Goal: Task Accomplishment & Management: Manage account settings

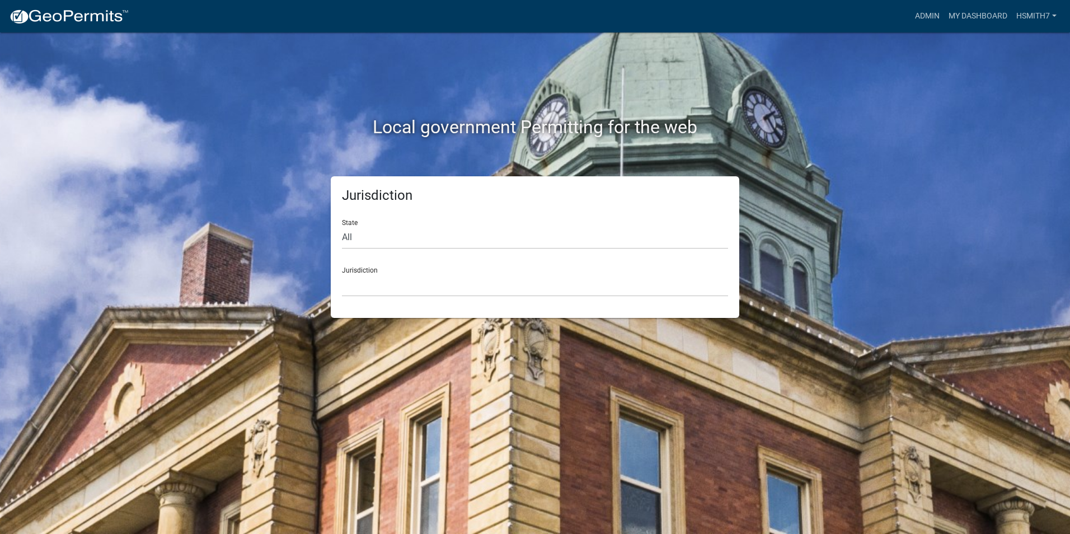
click at [934, 27] on nav "more_horiz Admin My Dashboard hsmith7 Admin Account Logout" at bounding box center [535, 16] width 1070 height 32
click at [928, 21] on link "Admin" at bounding box center [928, 16] width 34 height 21
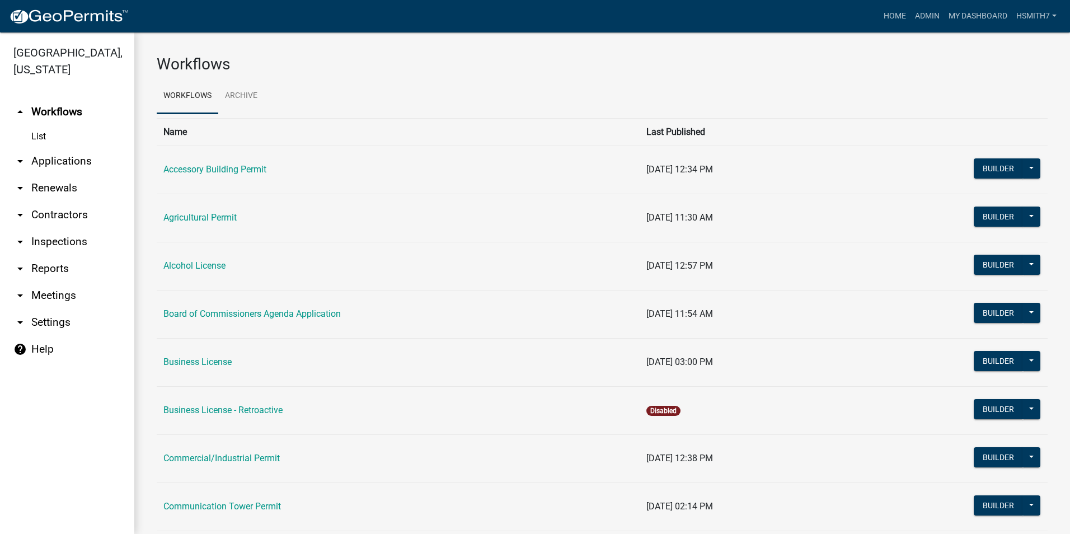
click at [36, 156] on link "arrow_drop_down Applications" at bounding box center [67, 161] width 134 height 27
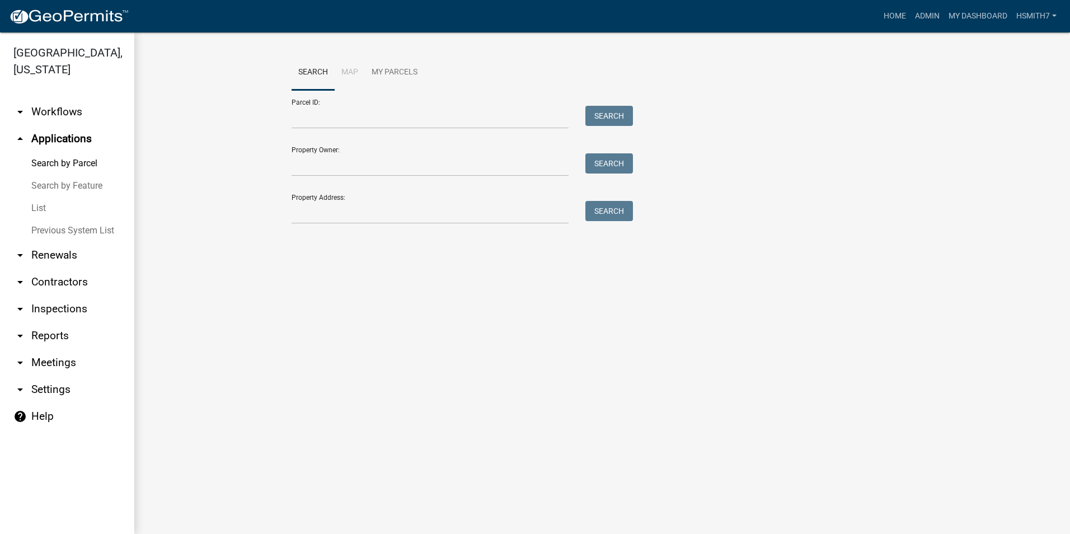
click at [45, 211] on link "List" at bounding box center [67, 208] width 134 height 22
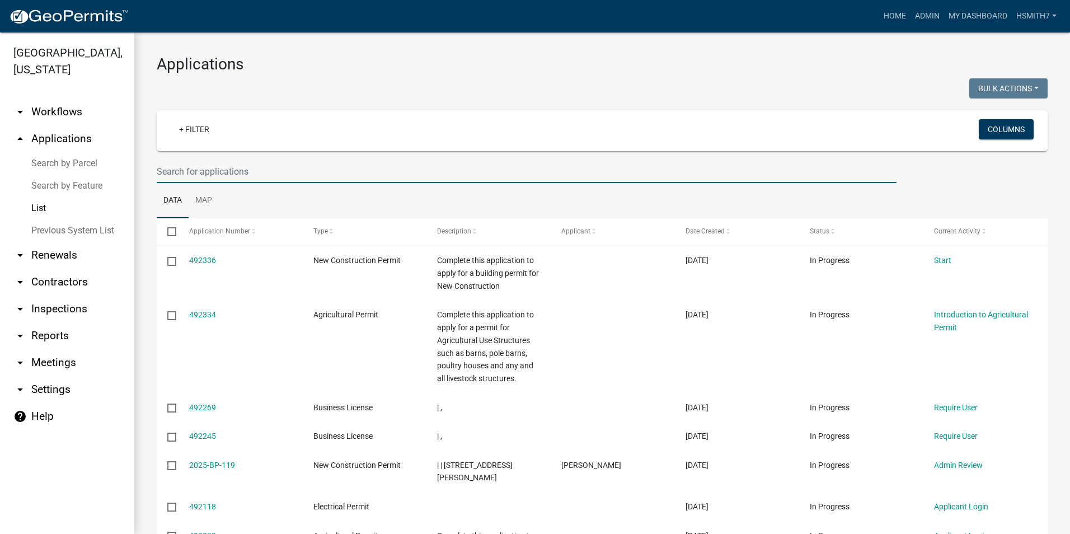
click at [213, 171] on input "text" at bounding box center [527, 171] width 740 height 23
click at [189, 130] on link "+ Filter" at bounding box center [194, 129] width 48 height 20
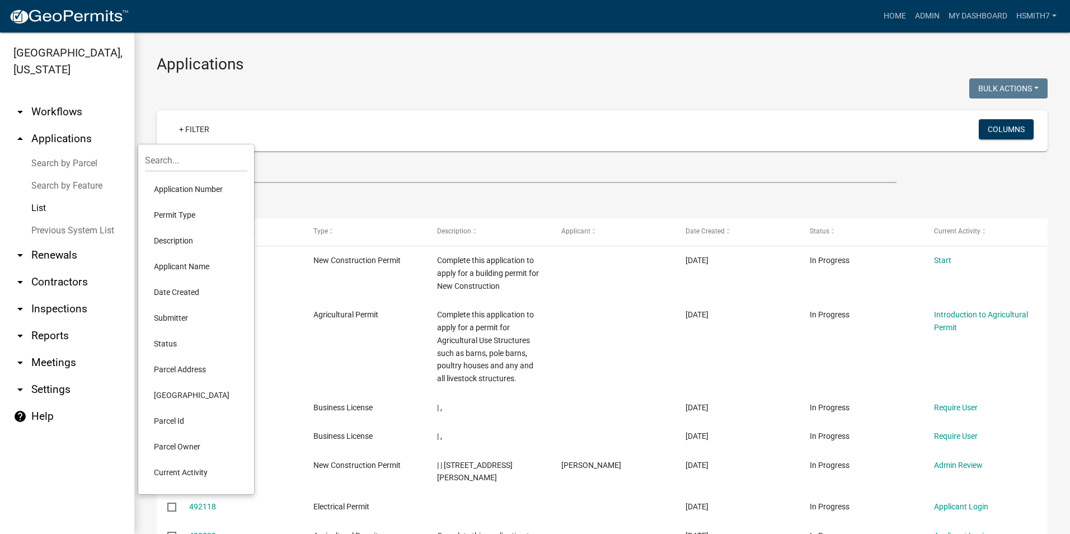
click at [174, 217] on li "Permit Type" at bounding box center [196, 215] width 102 height 26
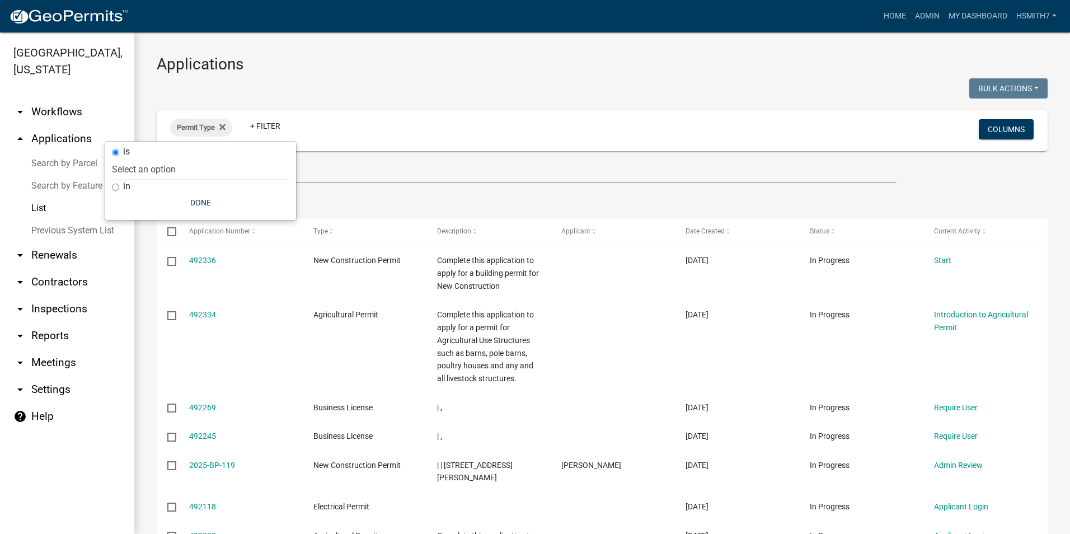
click at [113, 185] on input "in" at bounding box center [115, 187] width 7 height 7
radio input "true"
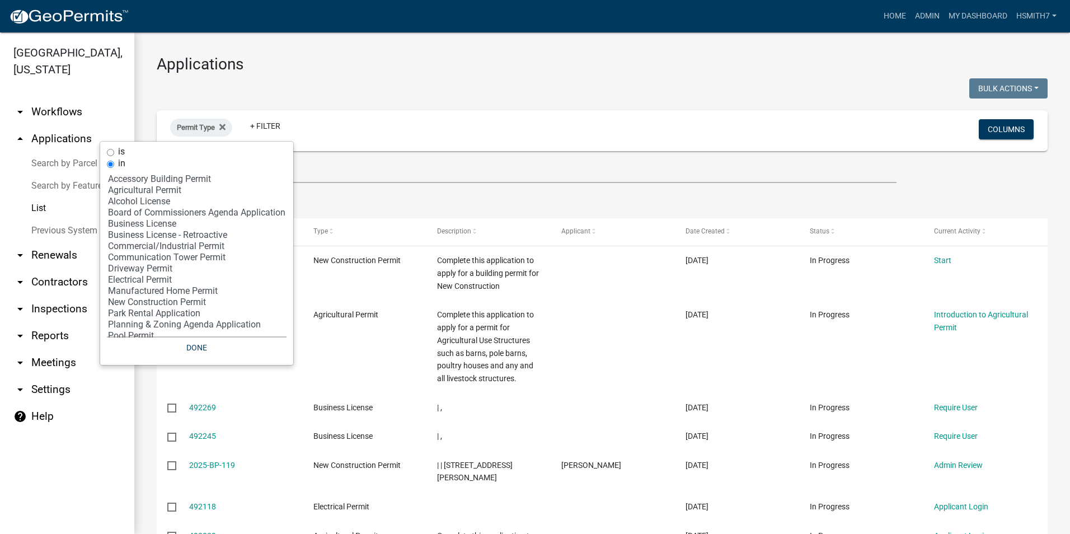
select select "12: '8f0f348d-721e-4407-8947-e3b69b3f0a37'"
click at [158, 300] on option "New Construction Permit" at bounding box center [197, 302] width 180 height 11
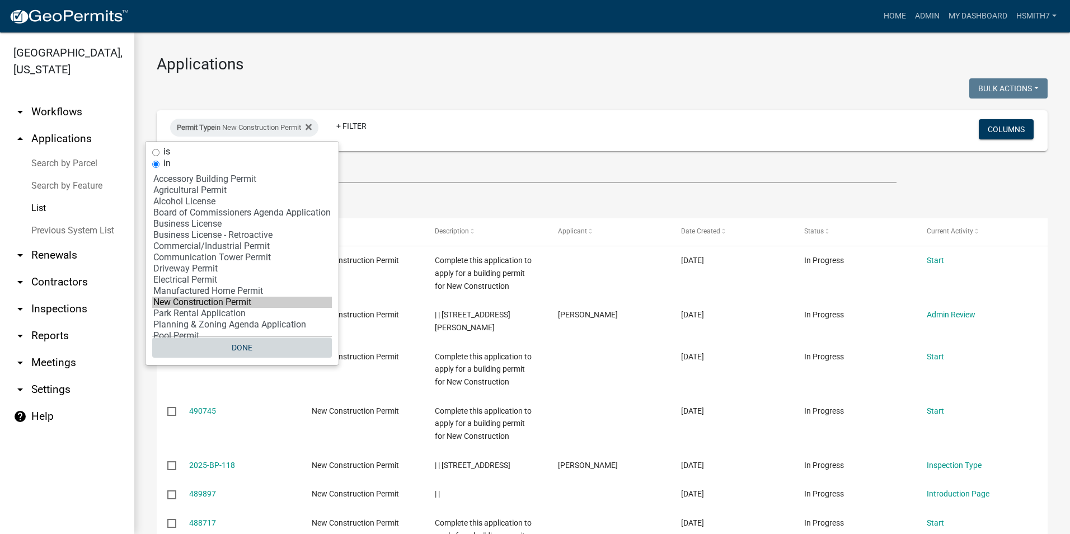
click at [234, 342] on button "Done" at bounding box center [242, 348] width 180 height 20
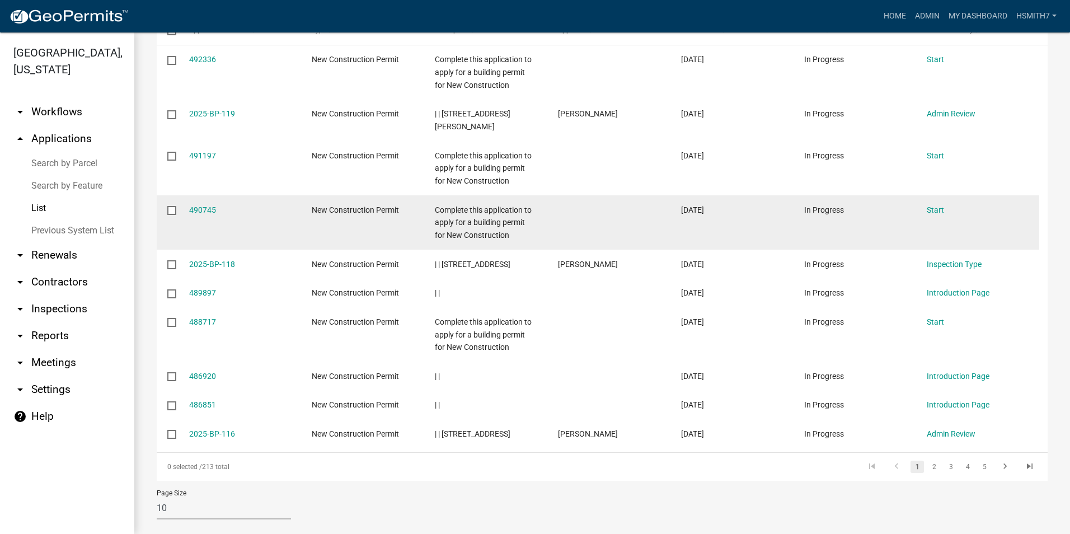
scroll to position [205, 0]
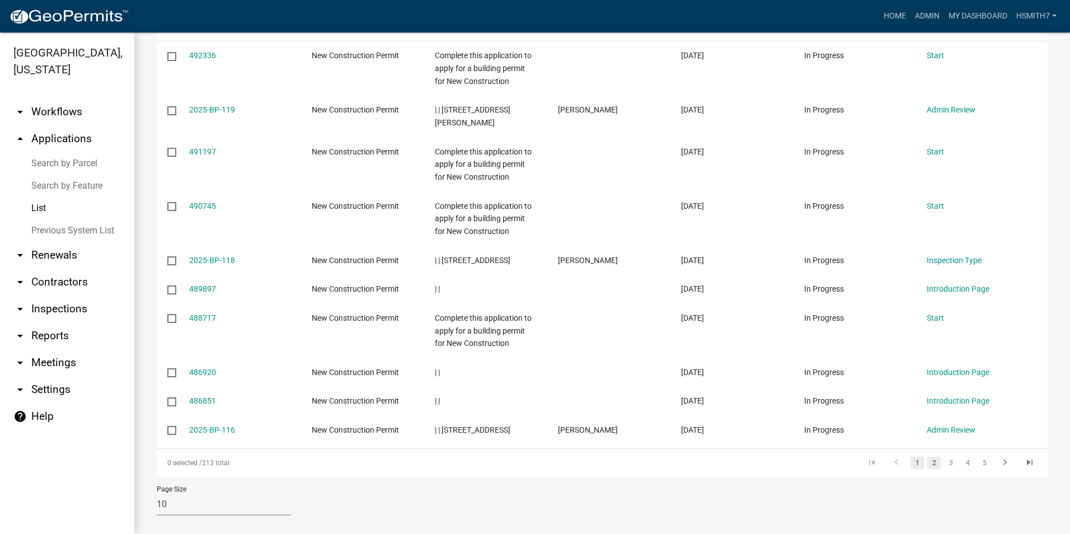
click at [932, 457] on link "2" at bounding box center [934, 463] width 13 height 12
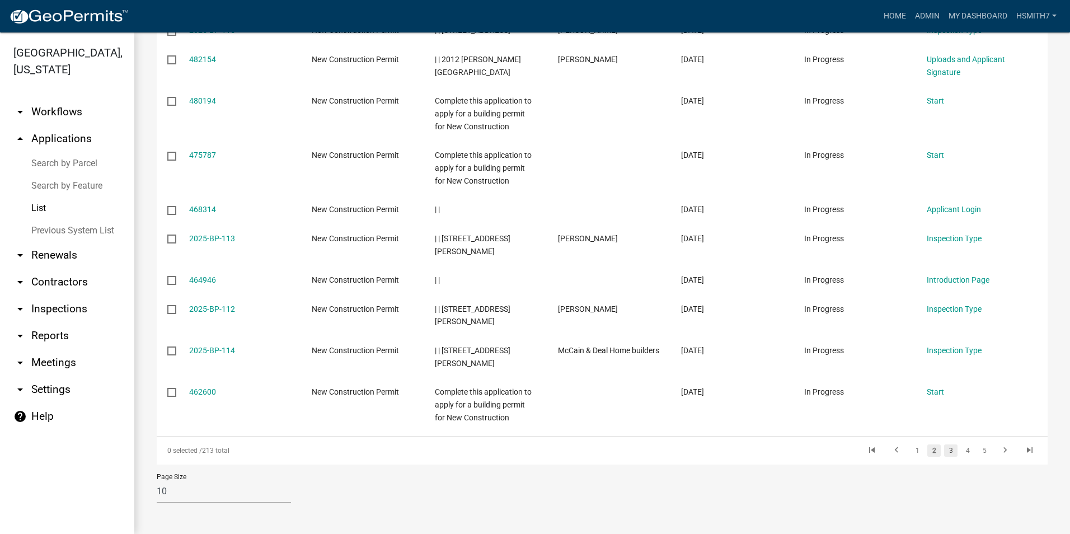
click at [945, 450] on link "3" at bounding box center [951, 451] width 13 height 12
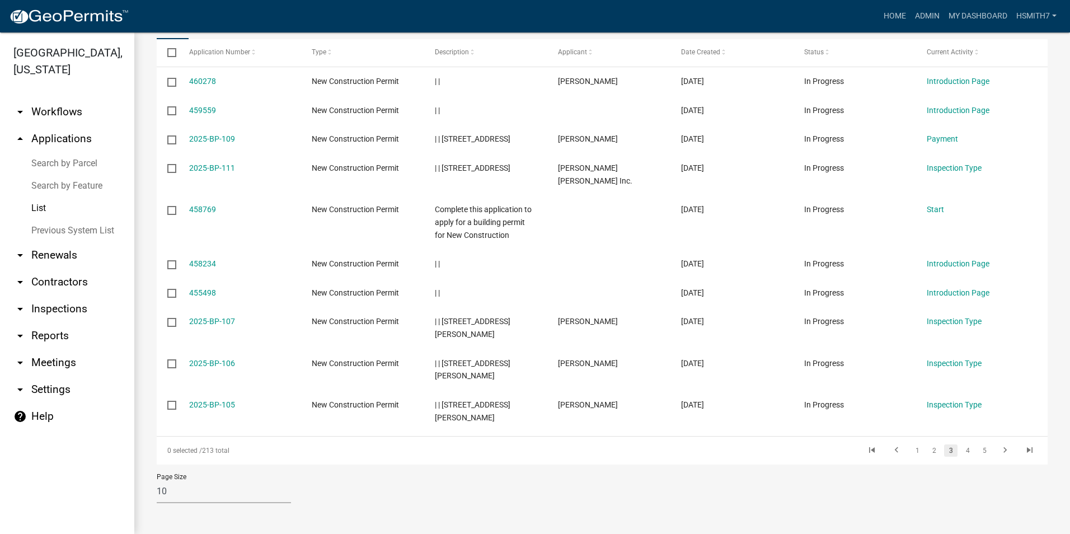
scroll to position [179, 0]
click at [961, 451] on link "4" at bounding box center [967, 451] width 13 height 12
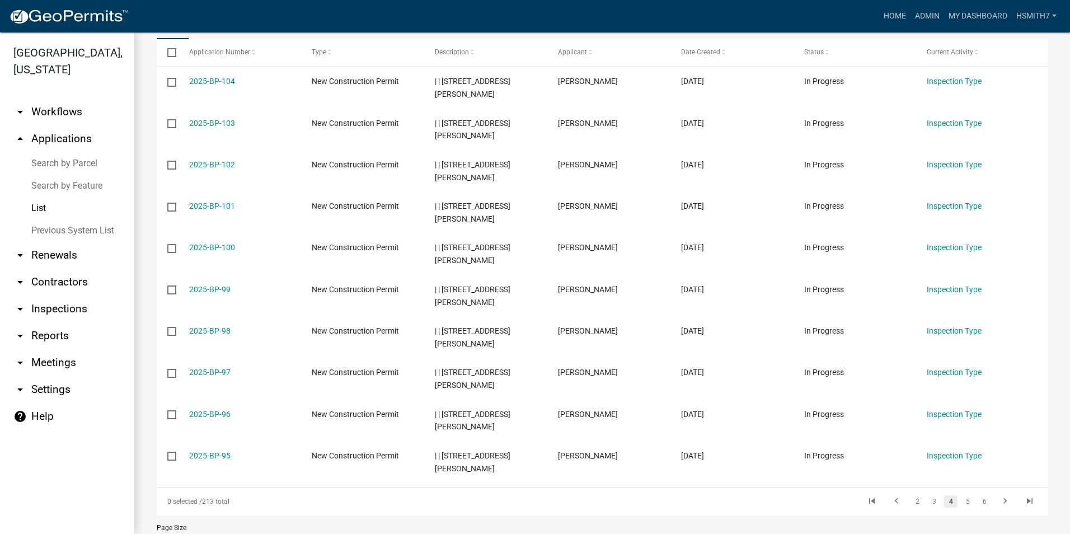
click at [976, 501] on li "6" at bounding box center [984, 501] width 17 height 19
click at [961, 502] on link "5" at bounding box center [967, 501] width 13 height 12
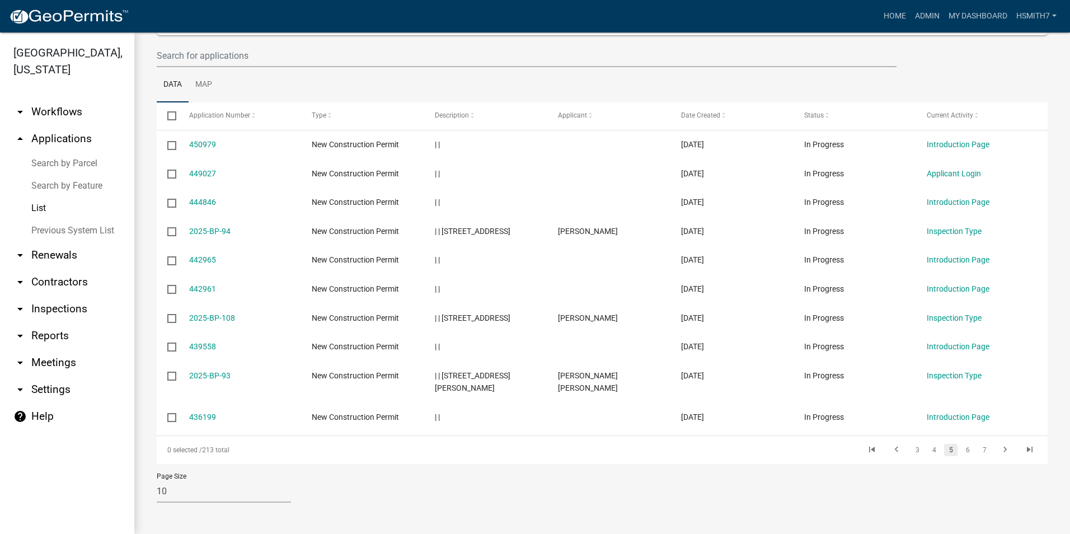
scroll to position [103, 0]
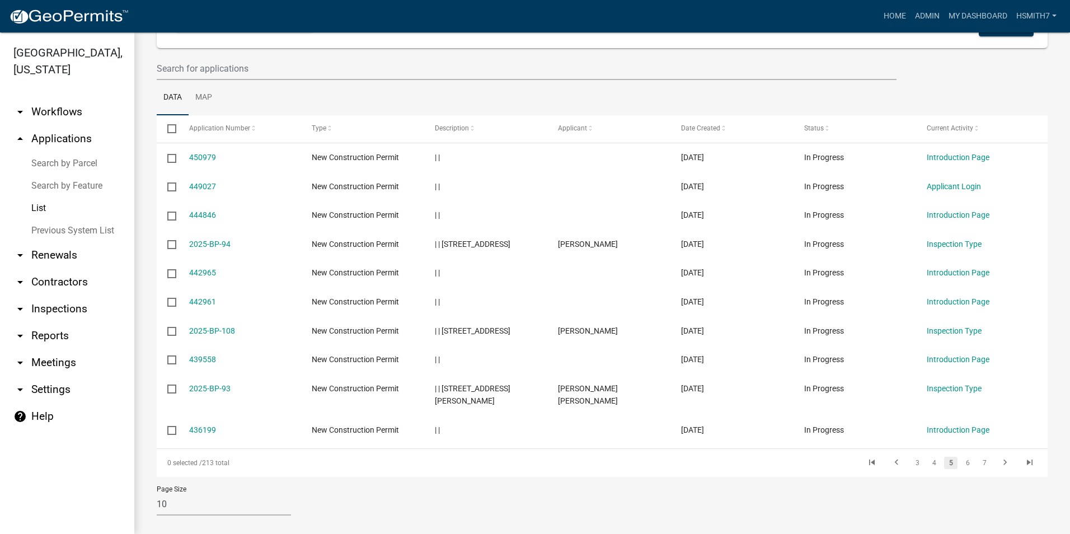
click at [976, 454] on li "7" at bounding box center [984, 463] width 17 height 19
click at [978, 457] on link "7" at bounding box center [984, 463] width 13 height 12
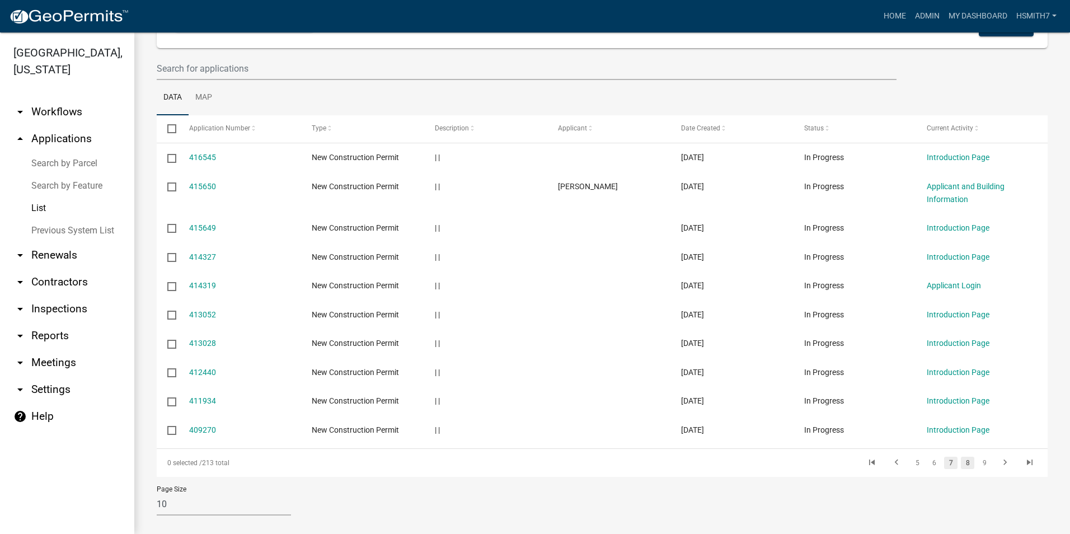
click at [961, 464] on link "8" at bounding box center [967, 463] width 13 height 12
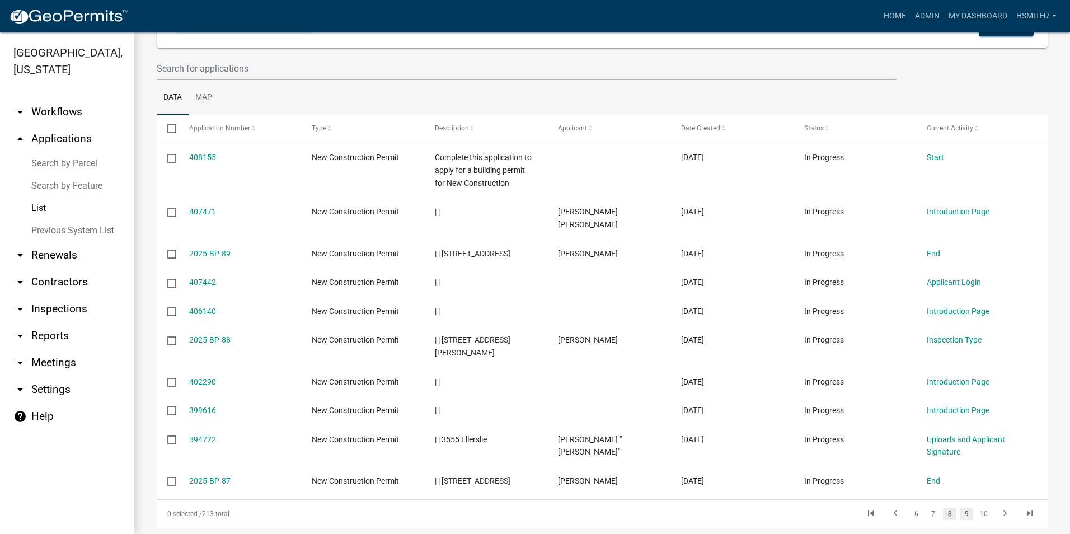
click at [964, 508] on link "9" at bounding box center [966, 514] width 13 height 12
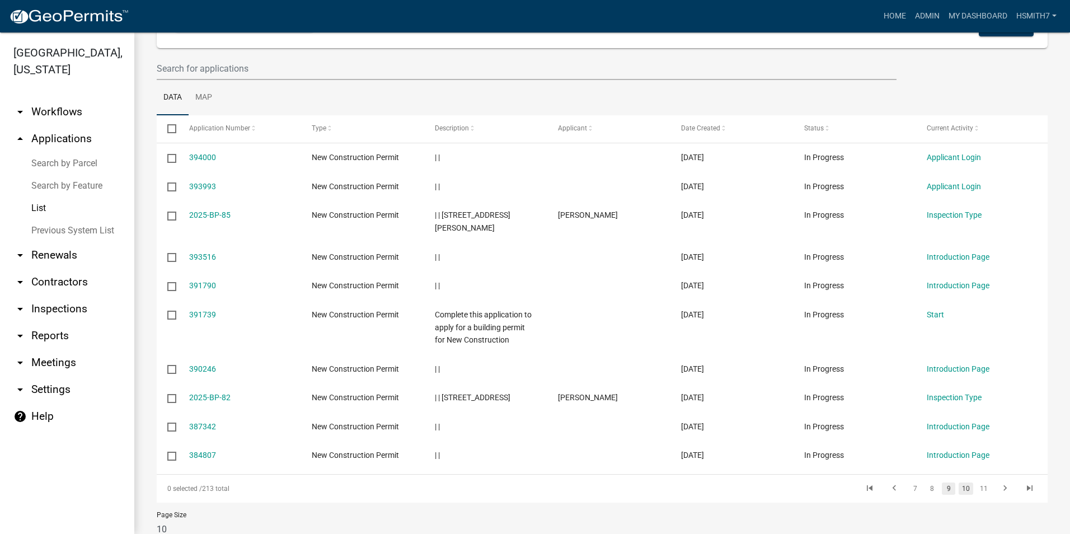
click at [960, 483] on link "10" at bounding box center [966, 489] width 15 height 12
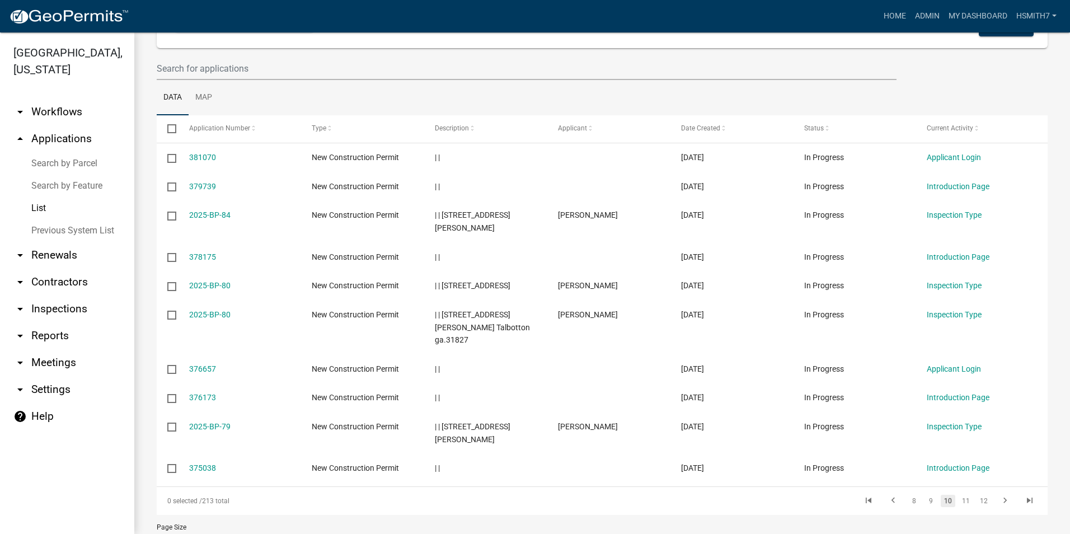
click at [961, 492] on li "11" at bounding box center [966, 501] width 18 height 19
click at [959, 495] on link "11" at bounding box center [966, 501] width 15 height 12
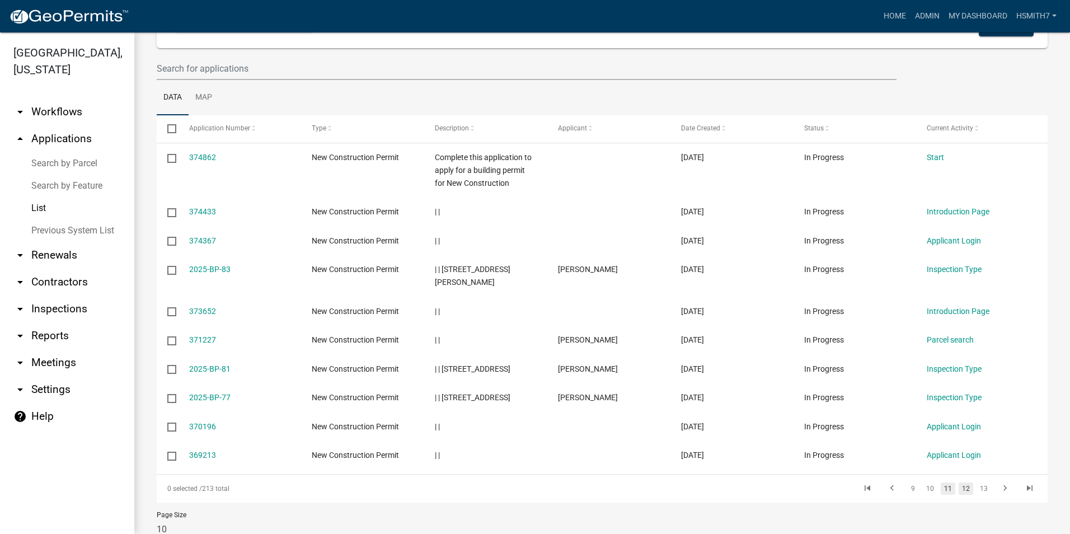
click at [962, 483] on link "12" at bounding box center [966, 489] width 15 height 12
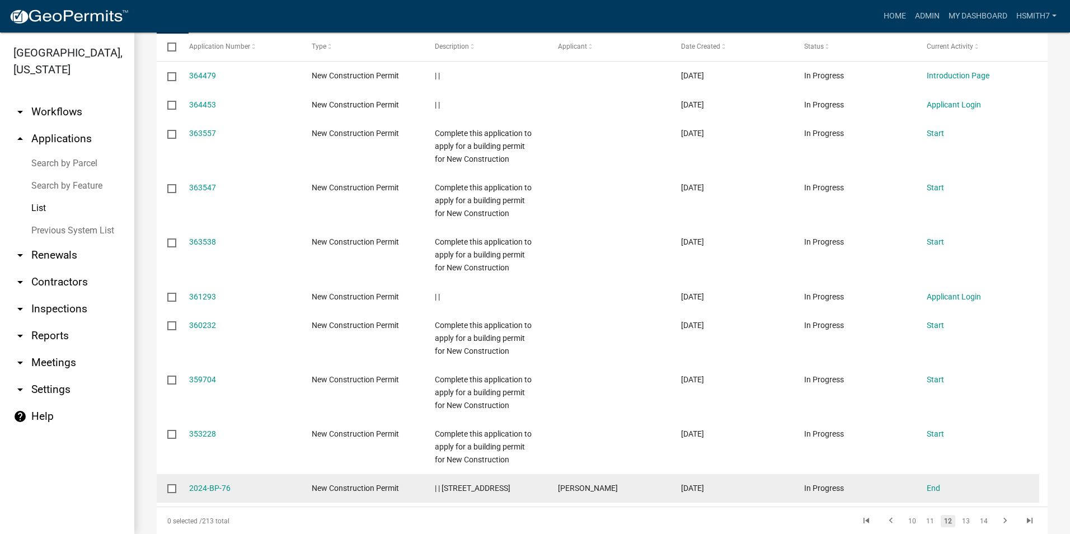
scroll to position [256, 0]
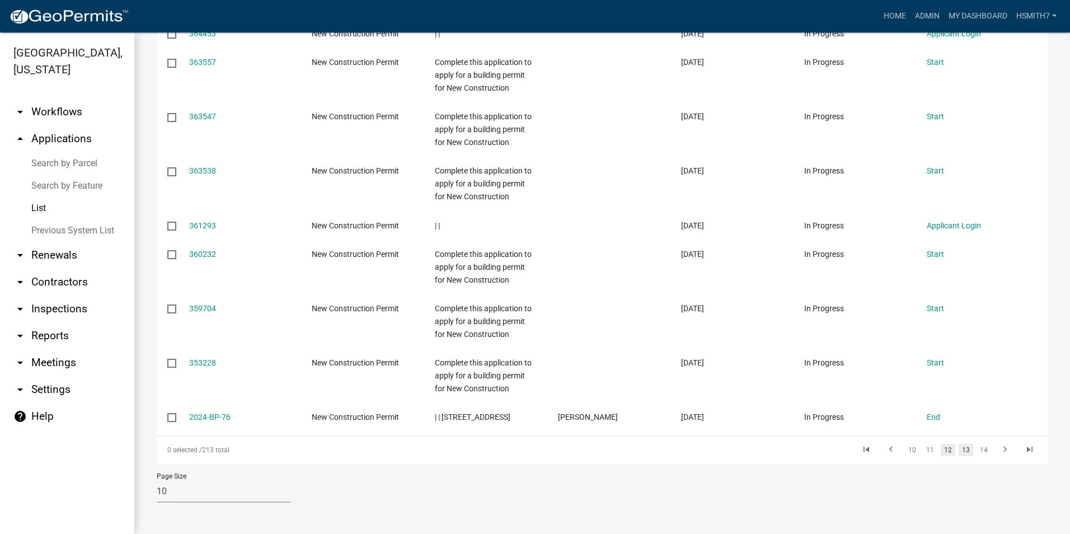
click at [959, 451] on link "13" at bounding box center [966, 450] width 15 height 12
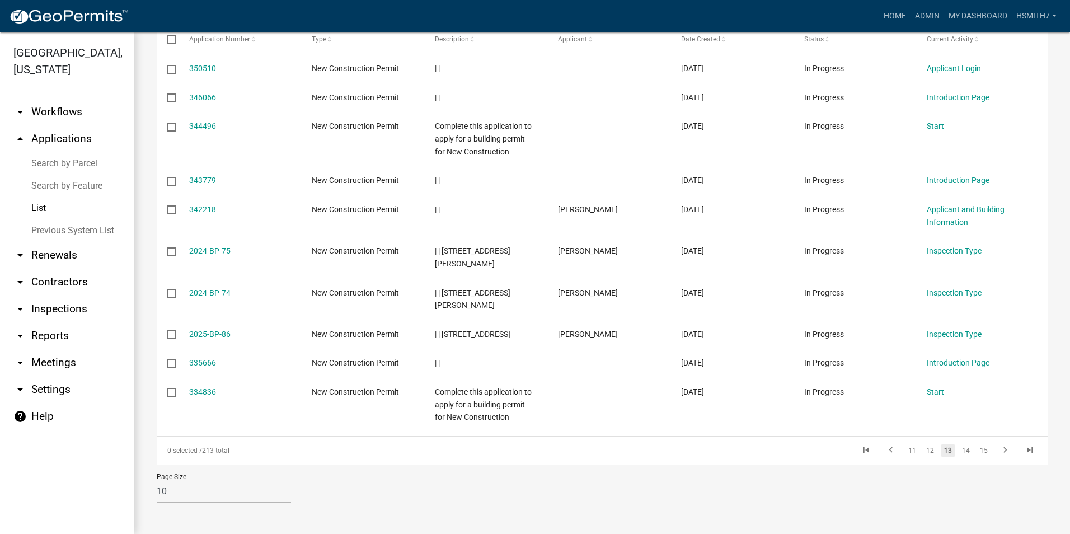
scroll to position [167, 0]
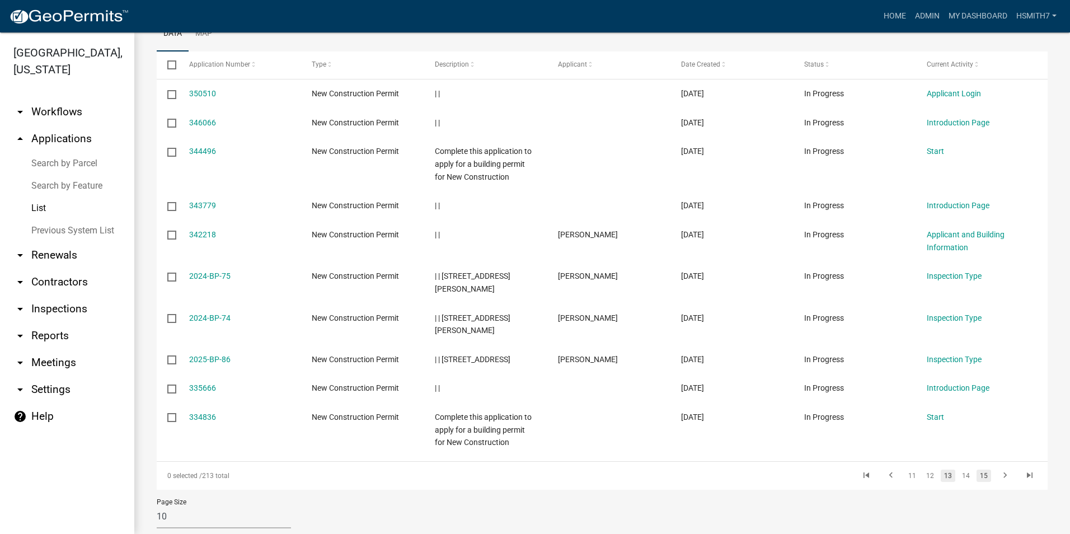
click at [977, 470] on link "15" at bounding box center [984, 476] width 15 height 12
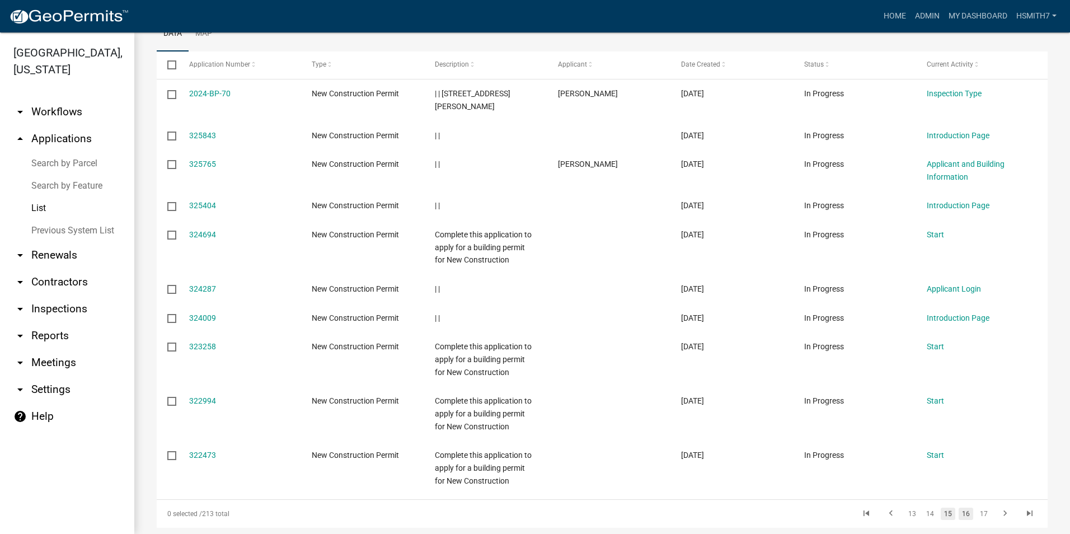
click at [959, 508] on link "16" at bounding box center [966, 514] width 15 height 12
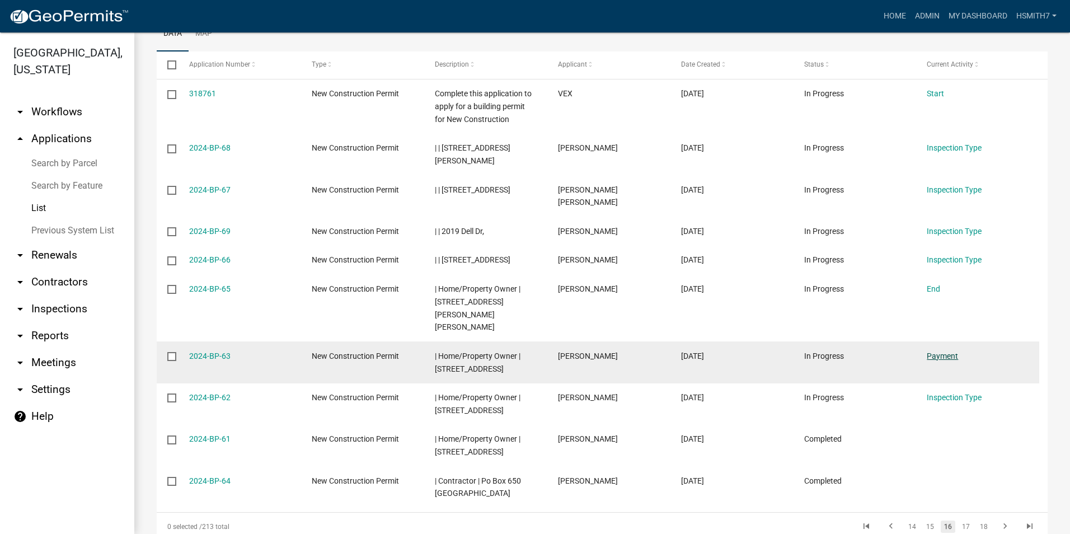
click at [931, 352] on link "Payment" at bounding box center [942, 356] width 31 height 9
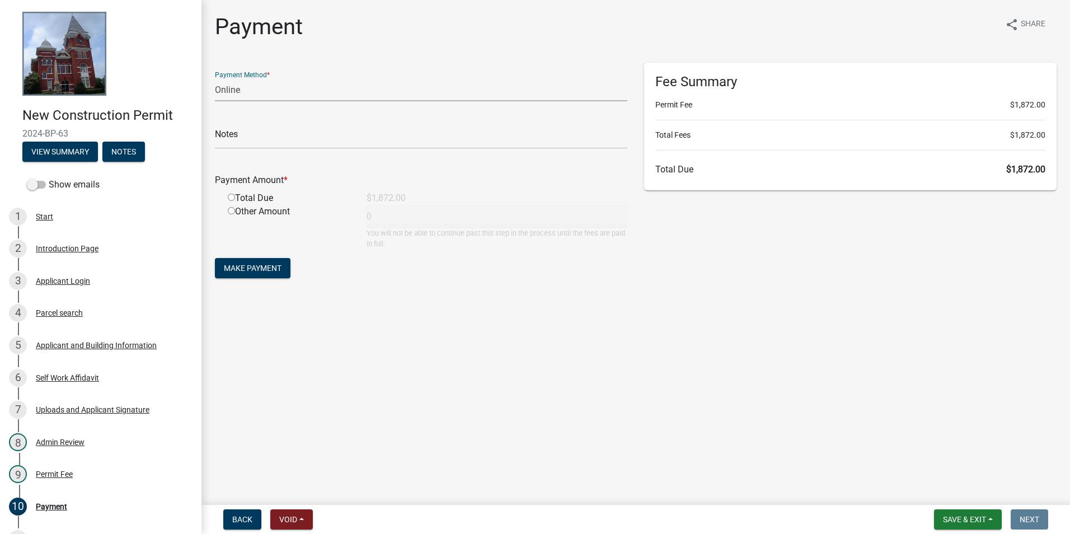
click at [291, 89] on select "Credit Card POS Check Cash Online" at bounding box center [421, 89] width 413 height 23
select select "1: 0"
click at [215, 78] on select "Credit Card POS Check Cash Online" at bounding box center [421, 89] width 413 height 23
click at [264, 135] on input "text" at bounding box center [421, 137] width 413 height 23
click at [215, 258] on button "Make Payment" at bounding box center [253, 268] width 76 height 20
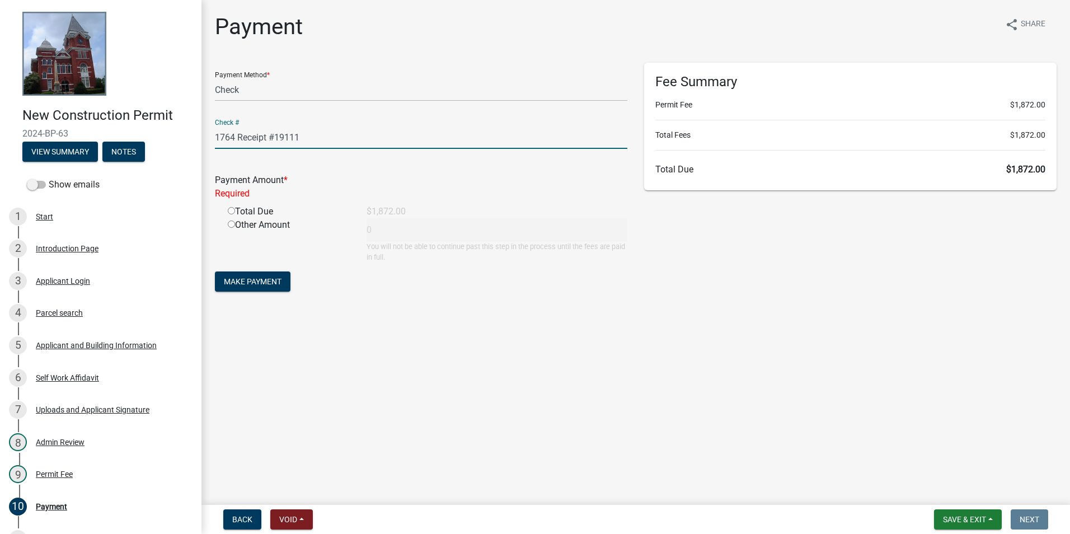
type input "1764 Receipt #19111"
click at [273, 214] on div "Total Due" at bounding box center [288, 211] width 139 height 13
click at [250, 218] on div "Total Due" at bounding box center [288, 211] width 139 height 13
click at [241, 213] on div "Total Due" at bounding box center [288, 211] width 139 height 13
click at [232, 215] on div "Total Due" at bounding box center [288, 211] width 139 height 13
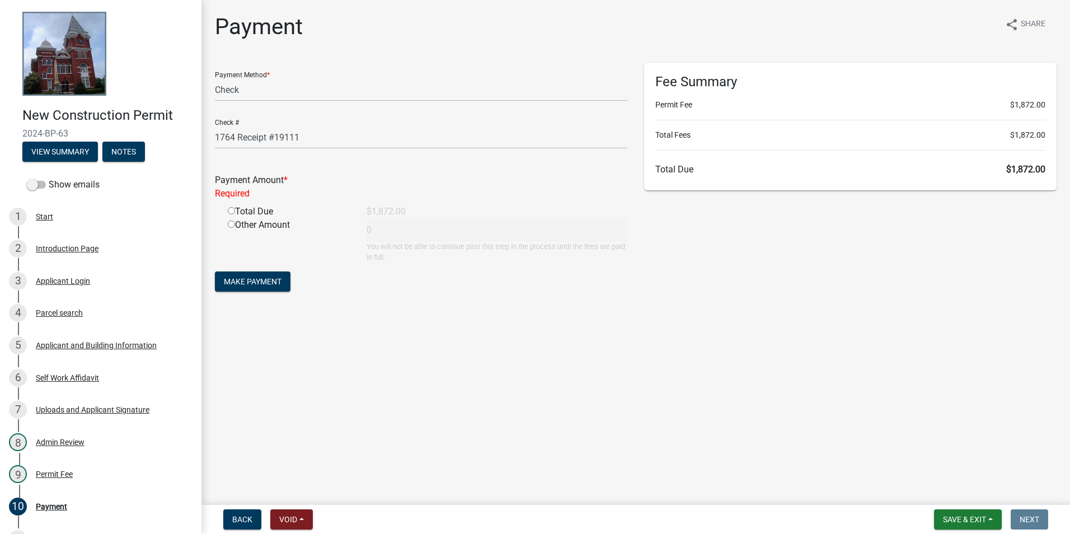
click at [231, 214] on input "radio" at bounding box center [231, 210] width 7 height 7
radio input "true"
type input "1872"
click at [247, 268] on span "Make Payment" at bounding box center [253, 268] width 58 height 9
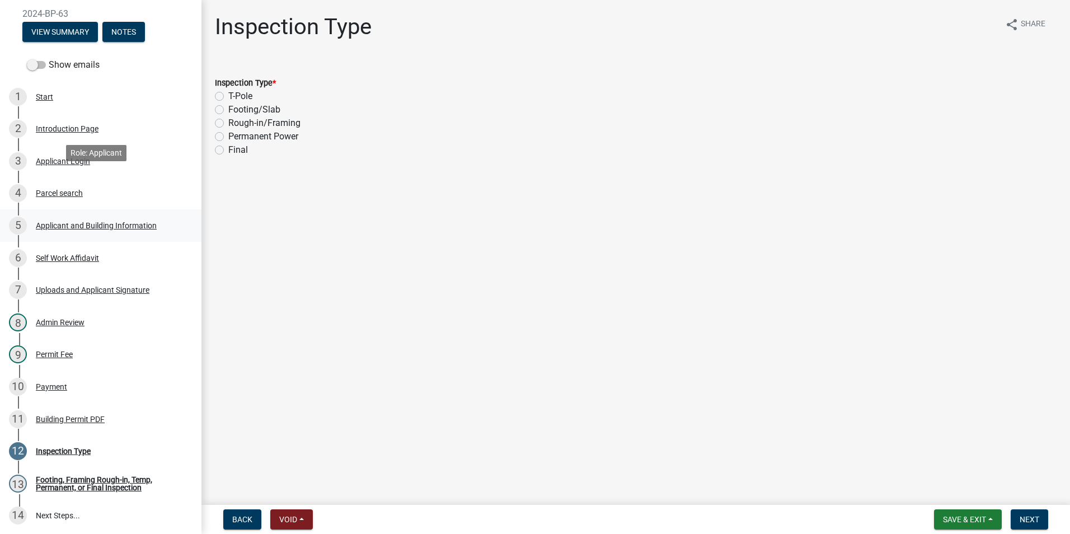
scroll to position [222, 0]
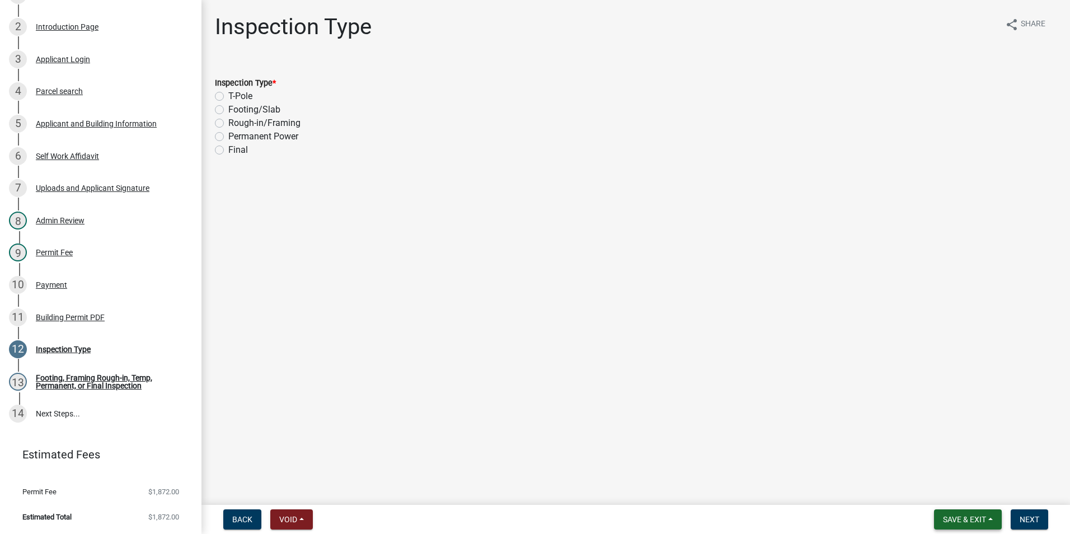
click at [965, 512] on button "Save & Exit" at bounding box center [968, 519] width 68 height 20
click at [947, 498] on button "Save & Exit" at bounding box center [958, 490] width 90 height 27
